Goal: Information Seeking & Learning: Learn about a topic

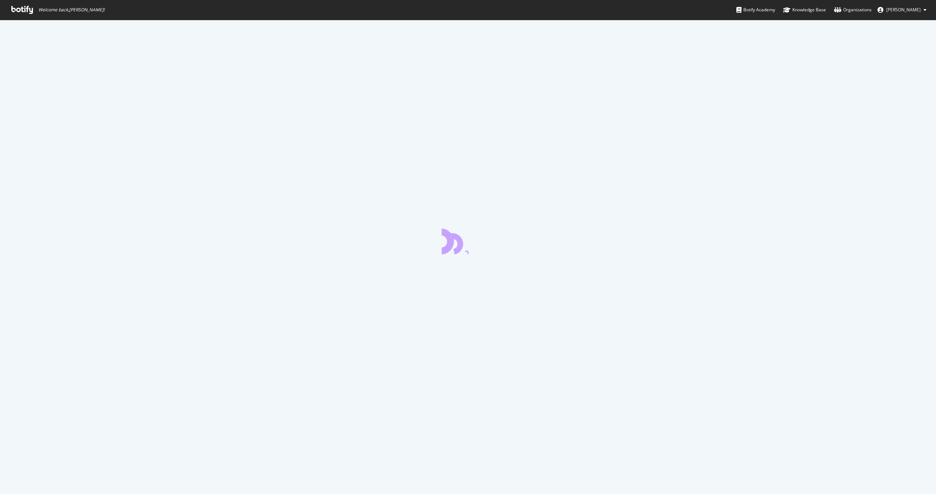
click at [26, 11] on icon at bounding box center [22, 10] width 22 height 8
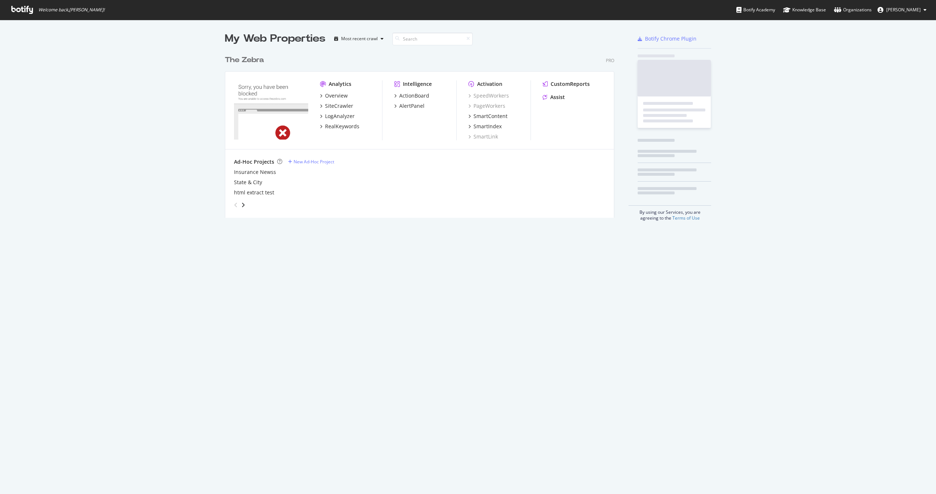
scroll to position [172, 395]
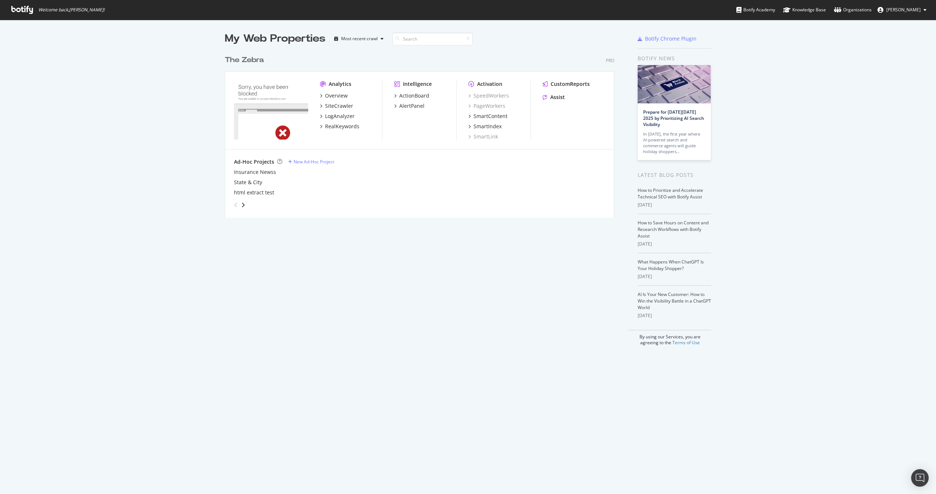
click at [343, 120] on div "Overview SiteCrawler LogAnalyzer RealKeywords" at bounding box center [351, 111] width 62 height 38
click at [340, 115] on div "LogAnalyzer" at bounding box center [340, 116] width 30 height 7
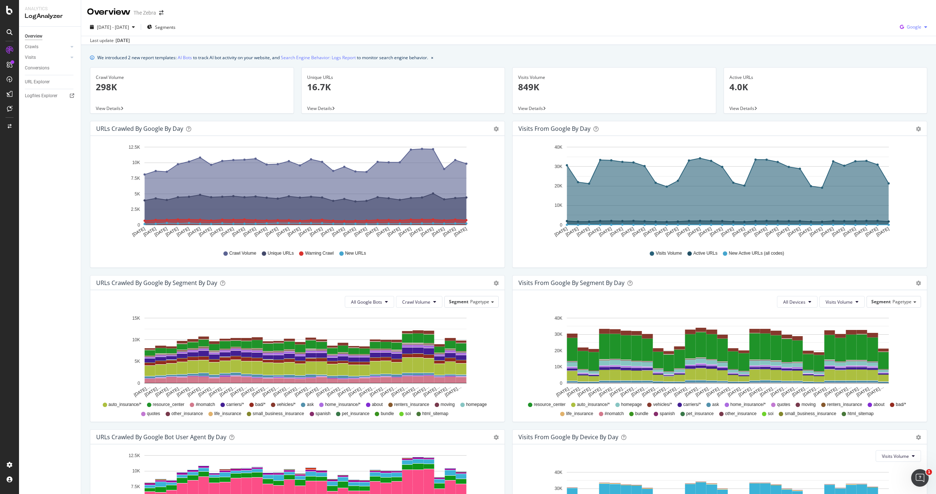
click at [916, 26] on span "Google" at bounding box center [913, 27] width 15 height 6
click at [904, 56] on span "Bing" at bounding box center [913, 55] width 27 height 7
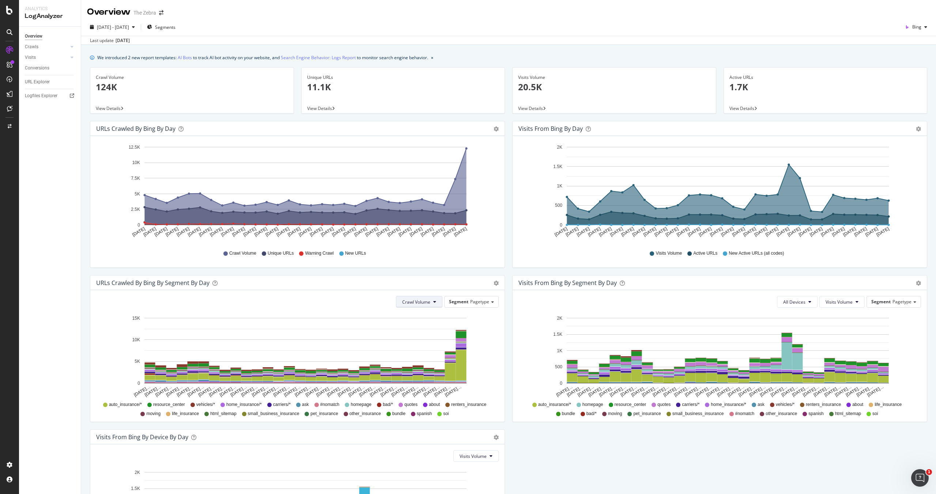
click at [422, 305] on span "Crawl Volume" at bounding box center [416, 302] width 28 height 6
click at [447, 306] on div "Segment Pagetype" at bounding box center [471, 301] width 54 height 11
click at [399, 306] on button "Crawl Volume" at bounding box center [419, 302] width 46 height 12
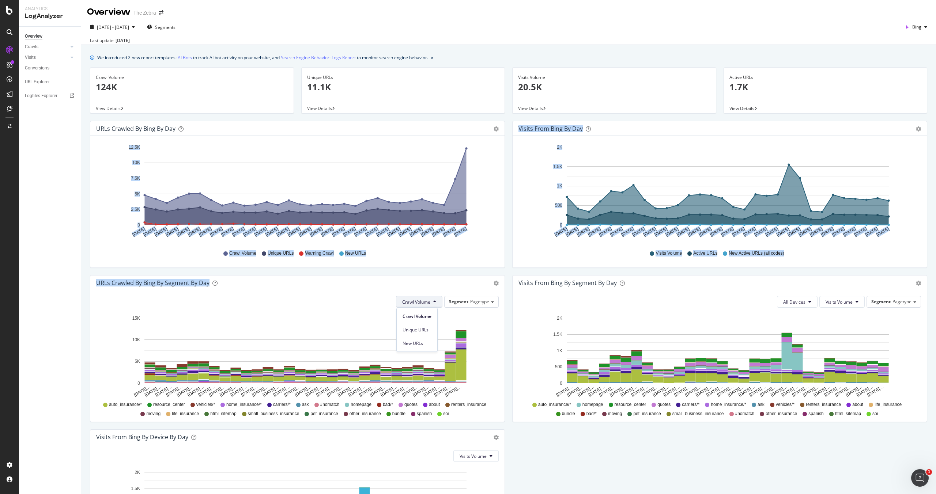
drag, startPoint x: 360, startPoint y: 285, endPoint x: 274, endPoint y: 163, distance: 149.1
click at [273, 164] on div "URLs Crawled by Bing by day Area Table Hold CMD (⌘) while clicking to filter th…" at bounding box center [508, 352] width 844 height 463
click at [129, 28] on span "[DATE] - [DATE]" at bounding box center [113, 27] width 32 height 6
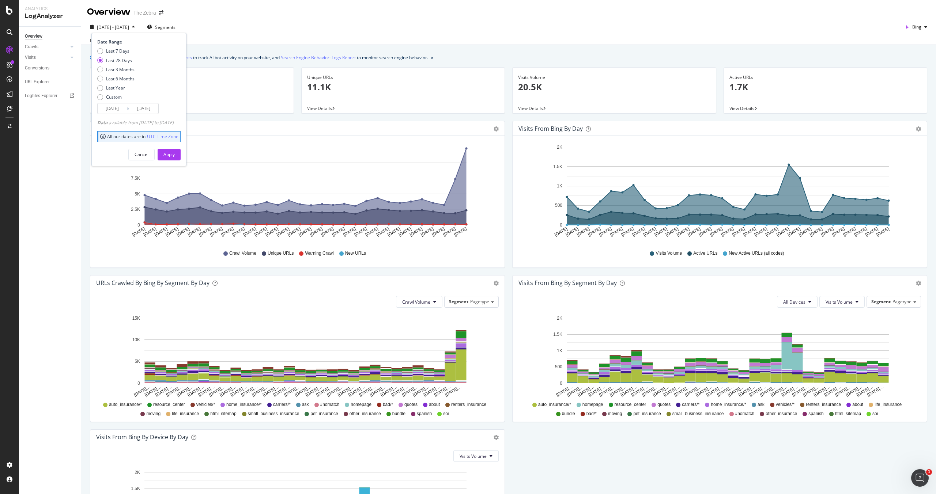
click at [125, 82] on div "Last 7 Days Last 28 Days Last 3 Months Last 6 Months Last Year Custom" at bounding box center [115, 75] width 37 height 55
click at [119, 86] on div "Last Year" at bounding box center [115, 88] width 19 height 6
type input "[DATE]"
click at [181, 155] on button "Apply" at bounding box center [169, 155] width 23 height 12
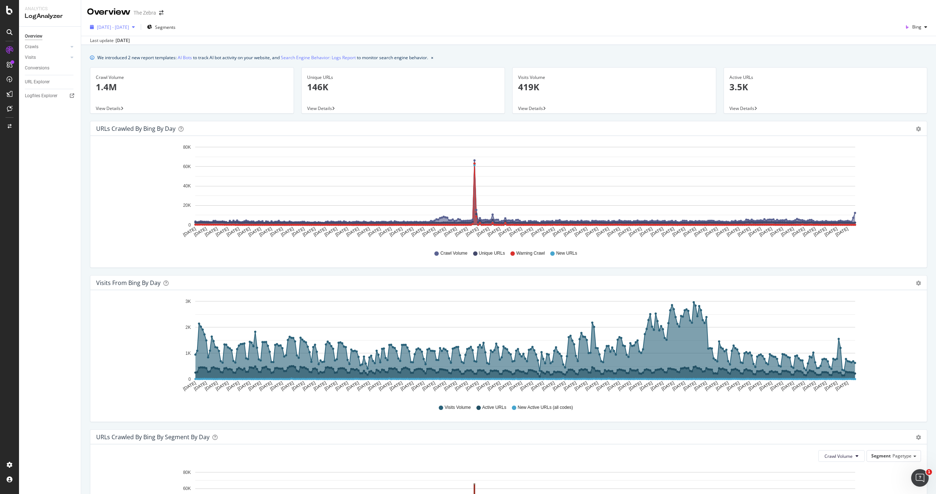
click at [128, 30] on span "[DATE] - [DATE]" at bounding box center [113, 27] width 32 height 6
click at [125, 77] on div "Last 6 Months" at bounding box center [120, 79] width 29 height 6
type input "[DATE]"
click at [175, 158] on div "Apply" at bounding box center [168, 154] width 11 height 11
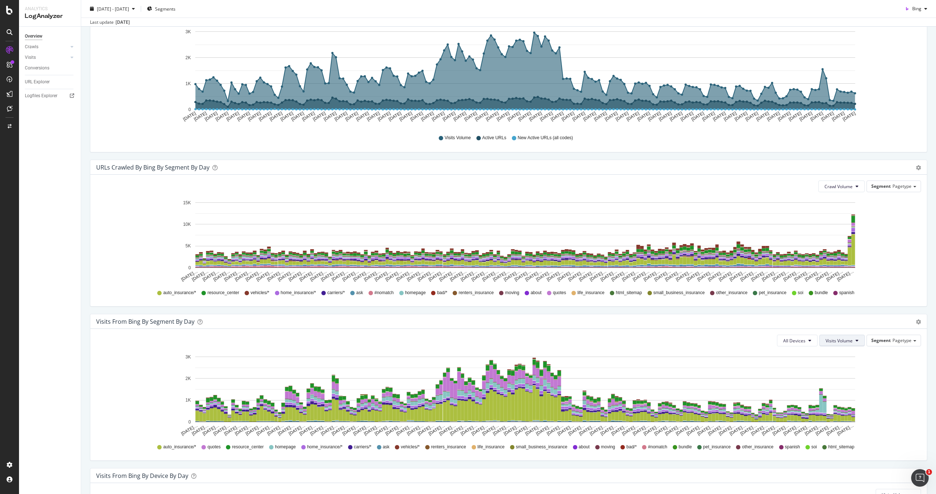
scroll to position [270, 0]
click at [923, 473] on div "Open Intercom Messenger" at bounding box center [918, 477] width 24 height 24
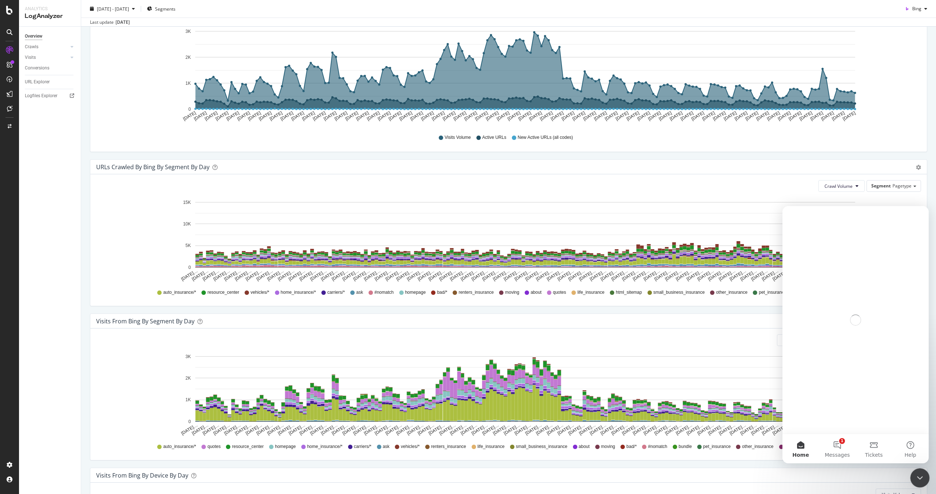
scroll to position [0, 0]
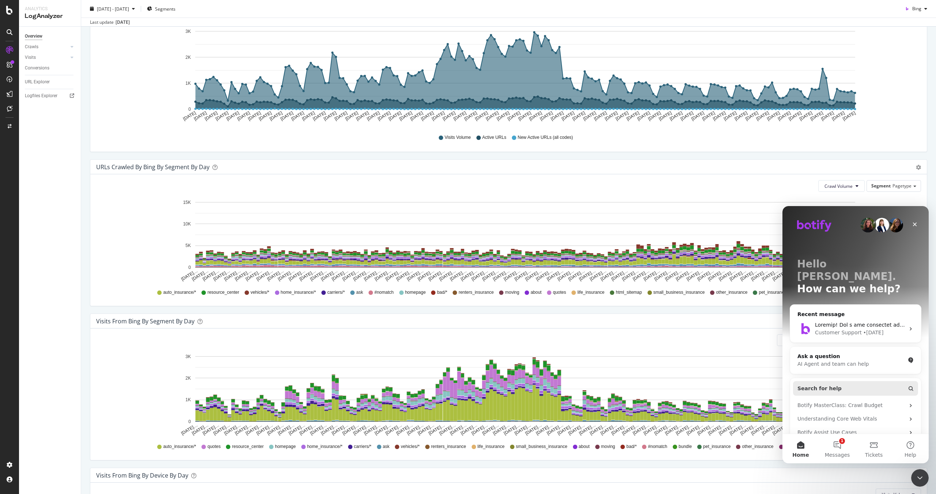
click at [850, 381] on button "Search for help" at bounding box center [855, 388] width 125 height 15
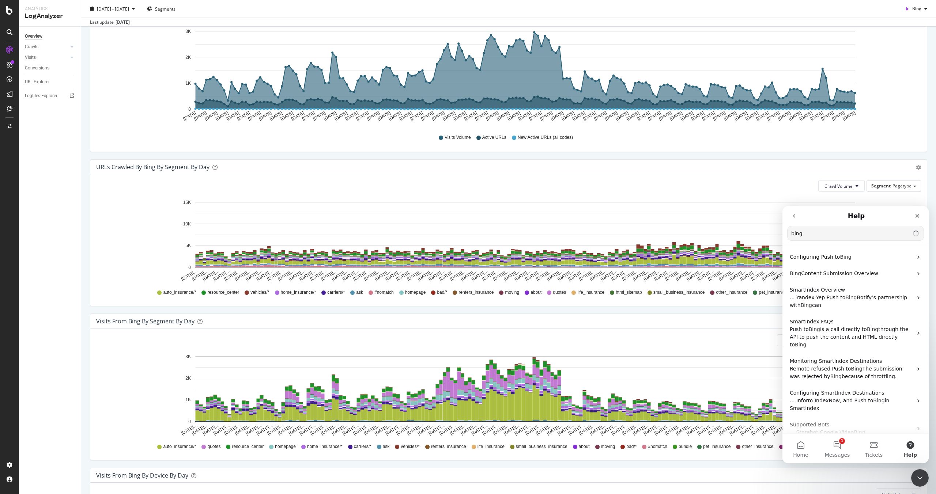
type input "bing"
click at [834, 255] on span "Configuring Push to" at bounding box center [814, 257] width 50 height 6
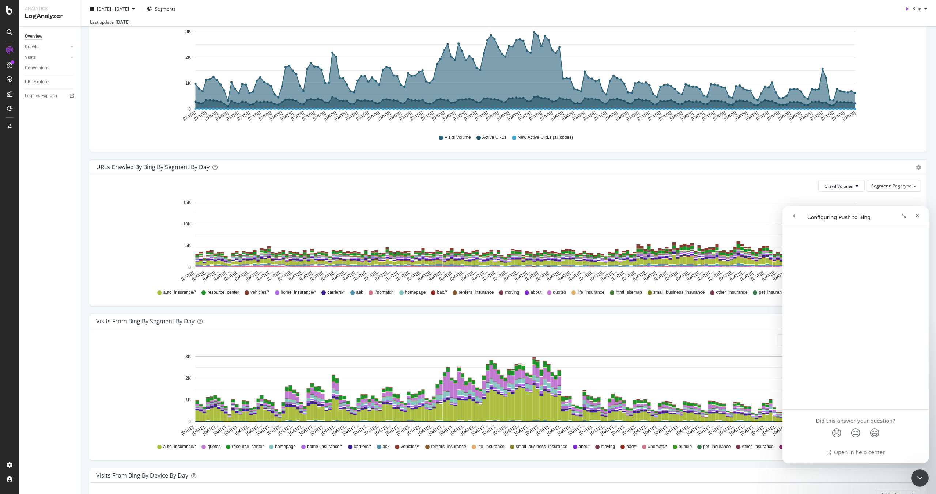
scroll to position [856, 0]
click at [919, 213] on icon "Close" at bounding box center [917, 216] width 6 height 6
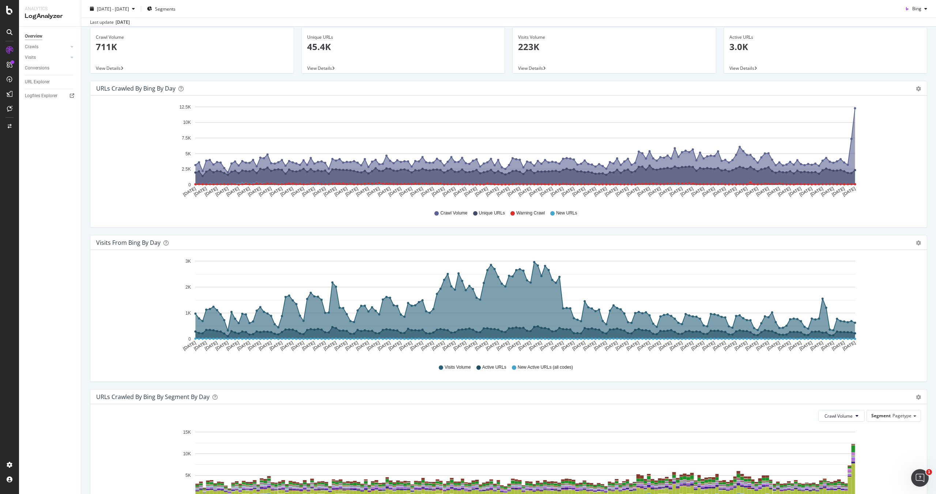
scroll to position [0, 0]
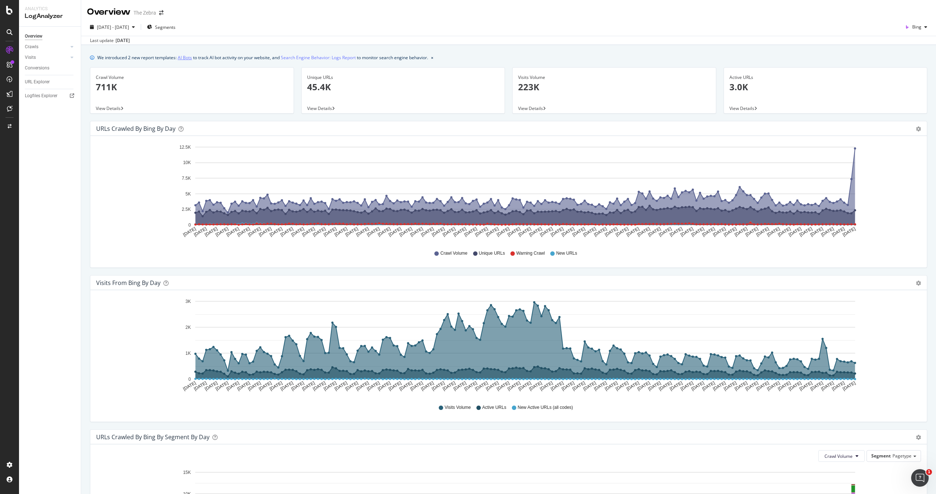
click at [187, 55] on link "AI Bots" at bounding box center [185, 58] width 14 height 8
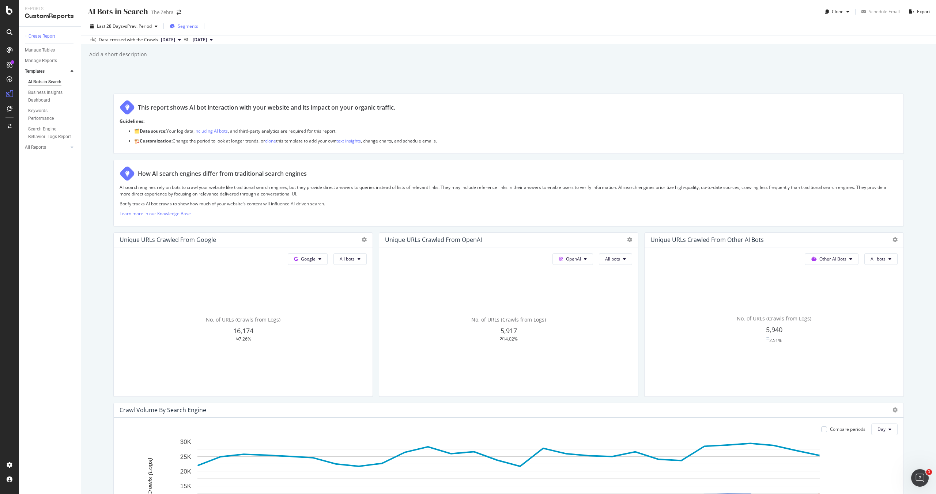
click at [193, 23] on span "Segments" at bounding box center [188, 26] width 20 height 6
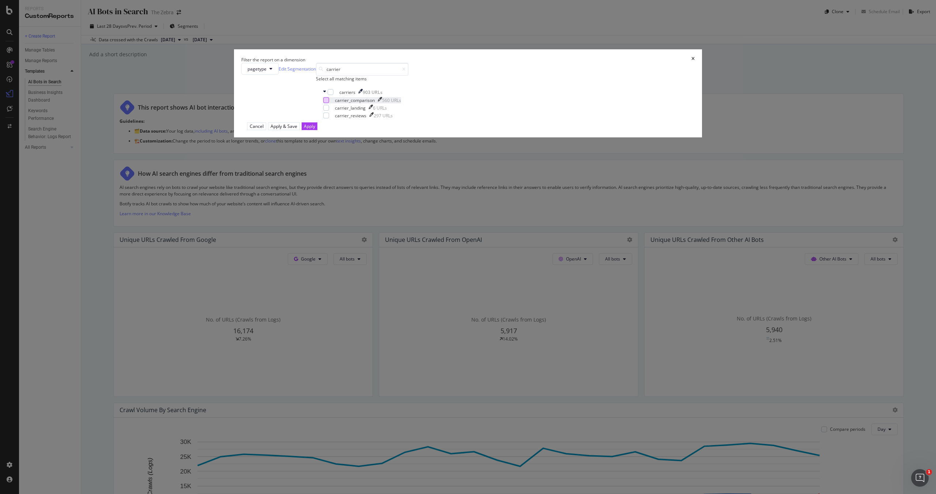
type input "carrier"
click at [329, 103] on div "modal" at bounding box center [326, 100] width 6 height 6
click at [317, 130] on button "Apply" at bounding box center [309, 126] width 16 height 8
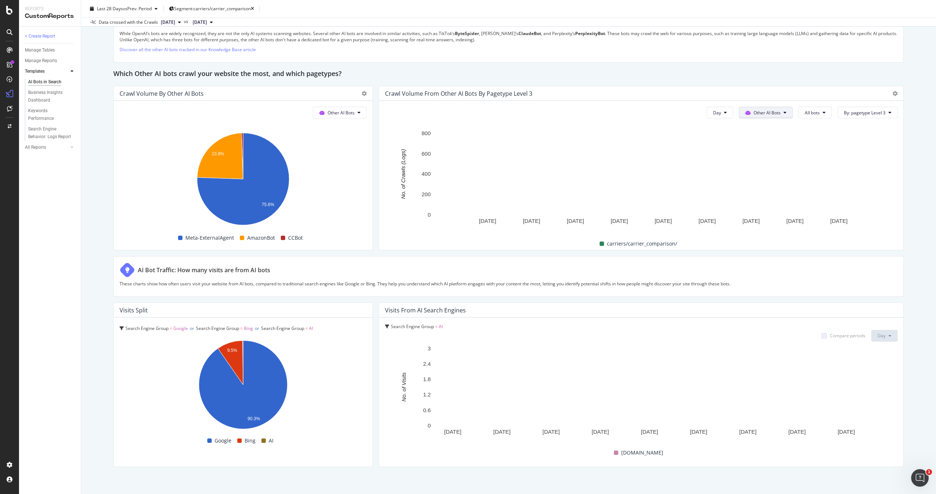
scroll to position [1066, 0]
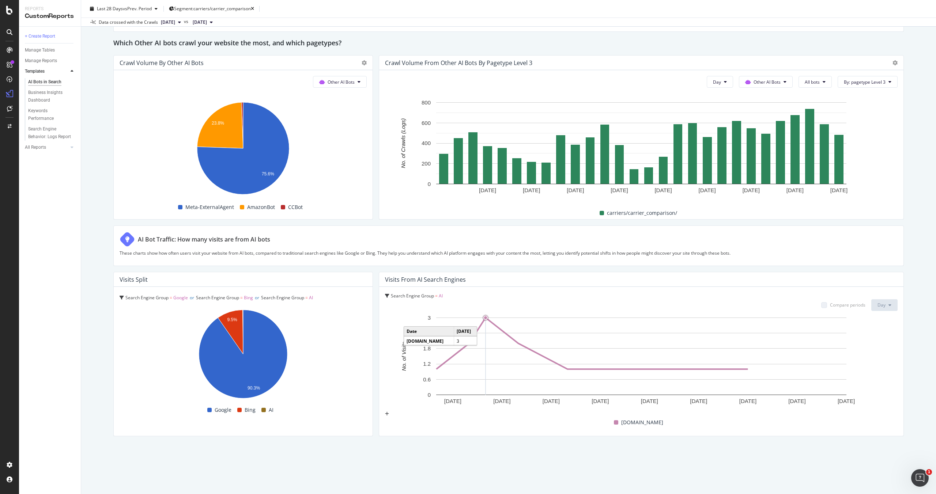
click at [486, 319] on circle "A chart." at bounding box center [485, 317] width 5 height 5
click at [487, 319] on circle "A chart." at bounding box center [485, 317] width 5 height 5
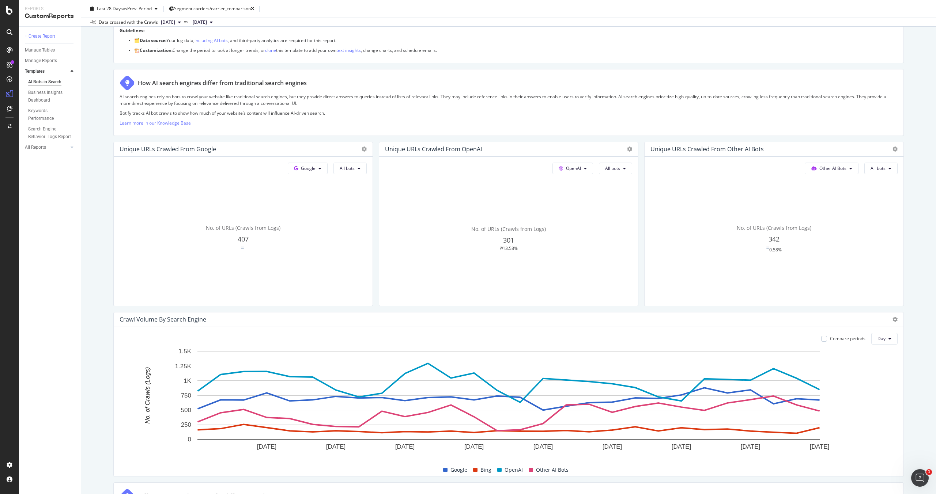
scroll to position [91, 0]
